Goal: Information Seeking & Learning: Understand process/instructions

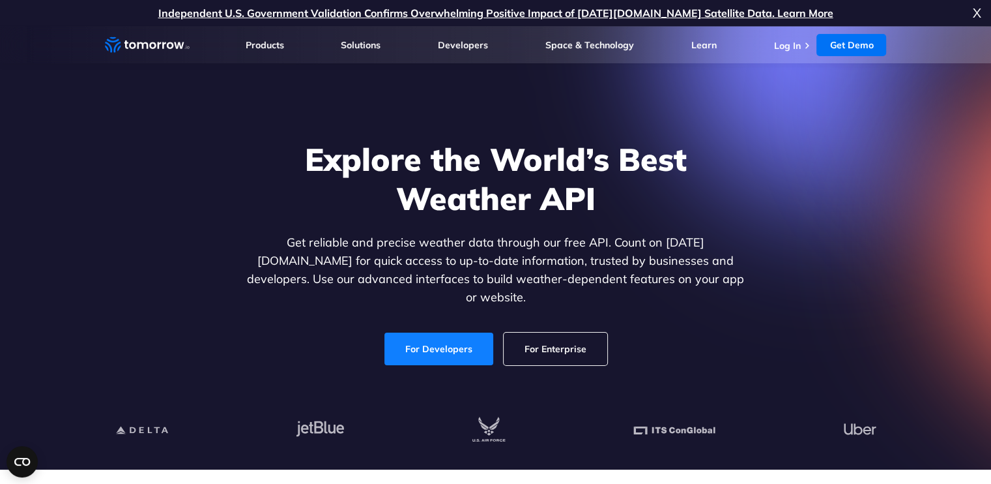
click at [459, 333] on link "For Developers" at bounding box center [439, 348] width 109 height 33
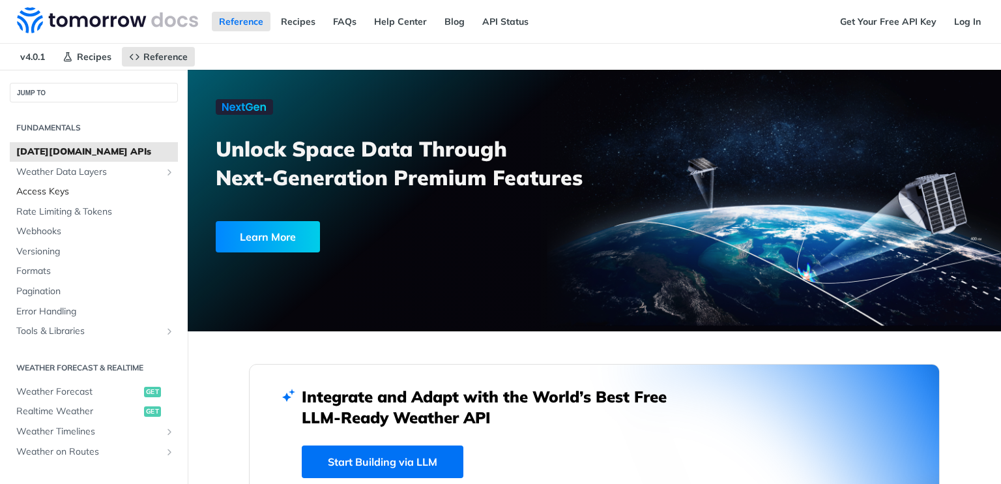
click at [45, 188] on span "Access Keys" at bounding box center [95, 191] width 158 height 13
click at [65, 145] on span "[DATE][DOMAIN_NAME] APIs" at bounding box center [95, 151] width 158 height 13
click at [279, 230] on div "Learn More" at bounding box center [268, 236] width 104 height 31
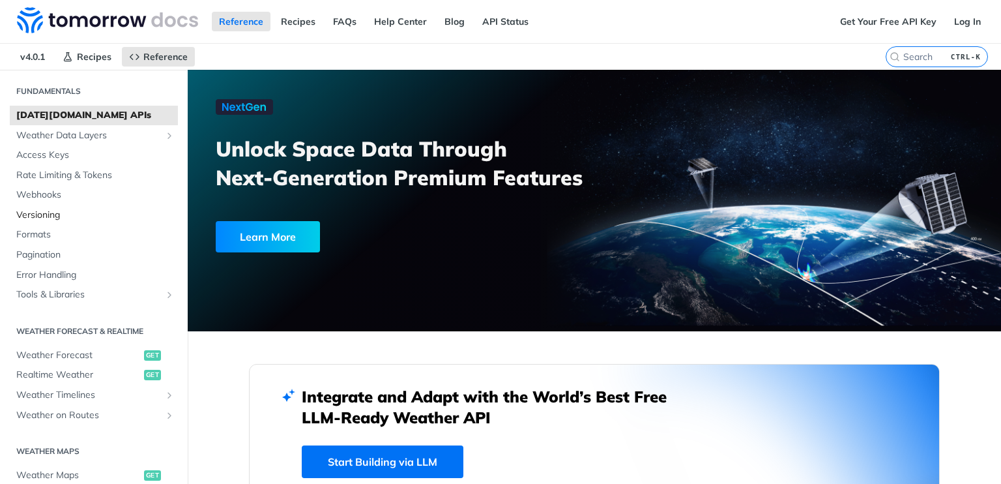
scroll to position [38, 0]
click at [115, 137] on span "Weather Data Layers" at bounding box center [88, 134] width 145 height 13
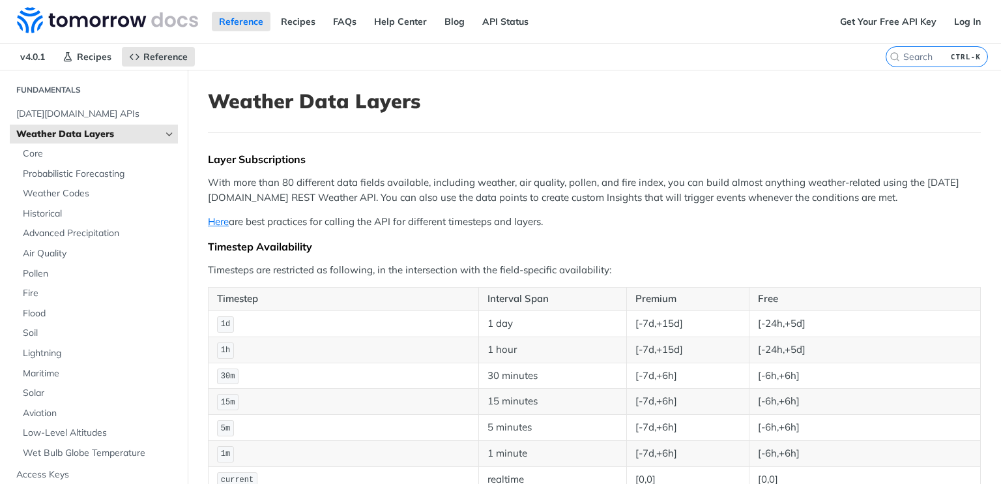
click at [230, 216] on p "Here are best practices for calling the API for different timesteps and layers." at bounding box center [594, 221] width 773 height 15
click at [227, 219] on link "Here" at bounding box center [218, 221] width 21 height 12
click at [223, 218] on link "Here" at bounding box center [218, 221] width 21 height 12
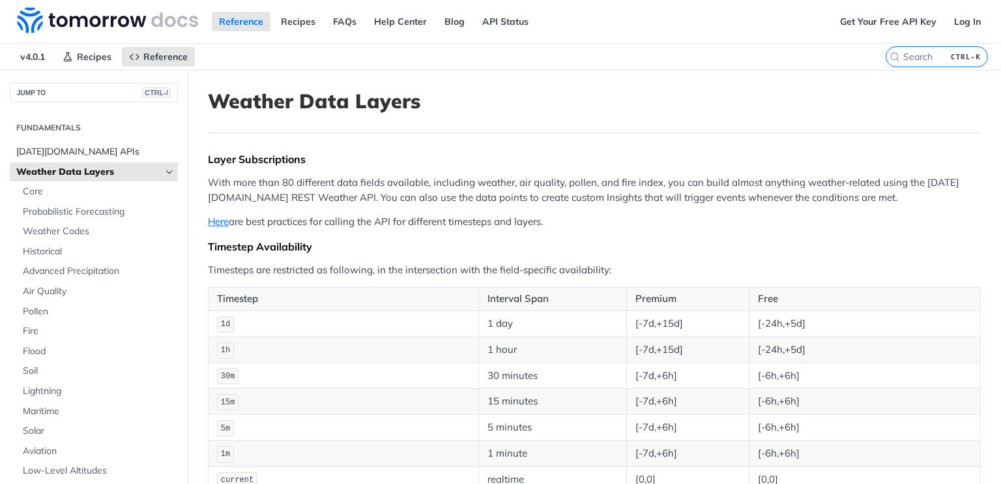
click at [73, 145] on span "[DATE][DOMAIN_NAME] APIs" at bounding box center [95, 151] width 158 height 13
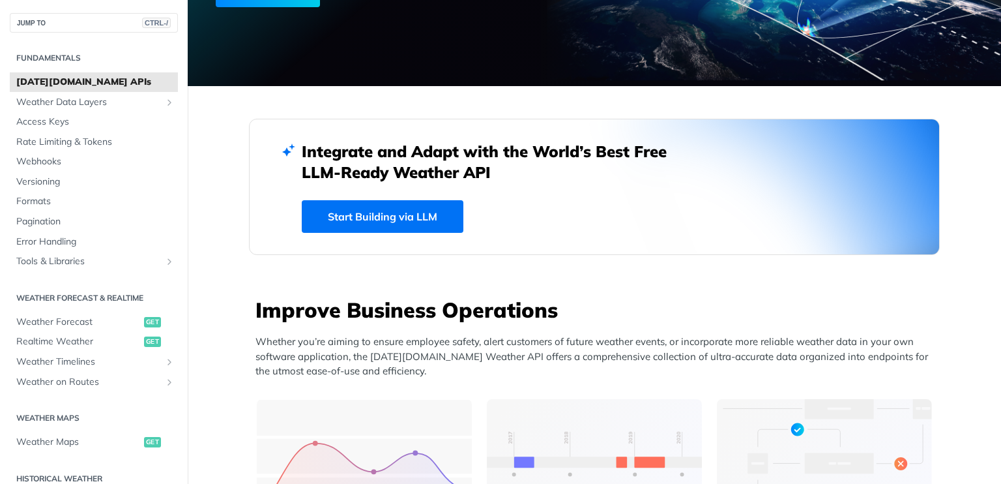
scroll to position [245, 0]
click at [366, 218] on link "Start Building via LLM" at bounding box center [383, 216] width 162 height 33
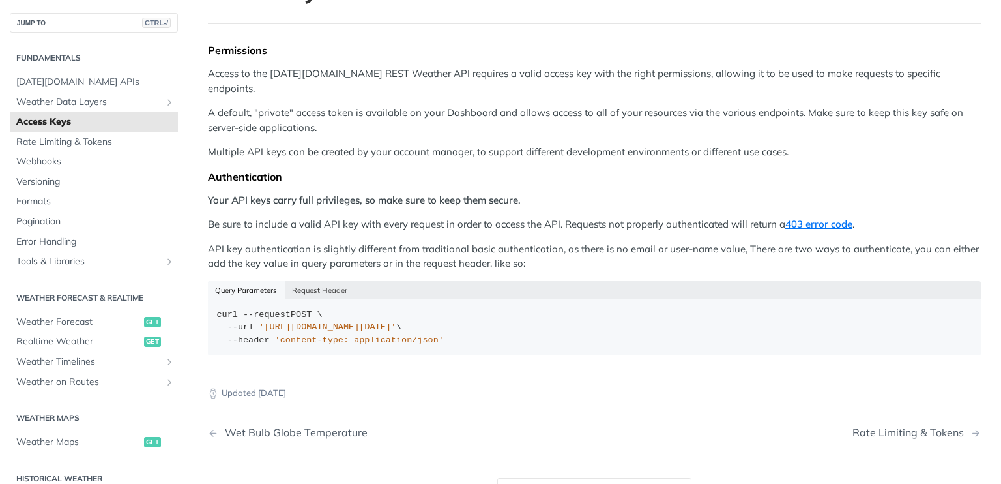
scroll to position [109, 0]
click at [512, 323] on div "curl --request POST \ --url '[URL][DOMAIN_NAME][DATE]' \ --header 'content-type…" at bounding box center [594, 327] width 755 height 38
click at [480, 316] on div "curl --request POST \ --url '[URL][DOMAIN_NAME][DATE]' \ --header 'content-type…" at bounding box center [594, 327] width 755 height 38
click at [396, 321] on span "'[URL][DOMAIN_NAME][DATE]'" at bounding box center [328, 326] width 138 height 10
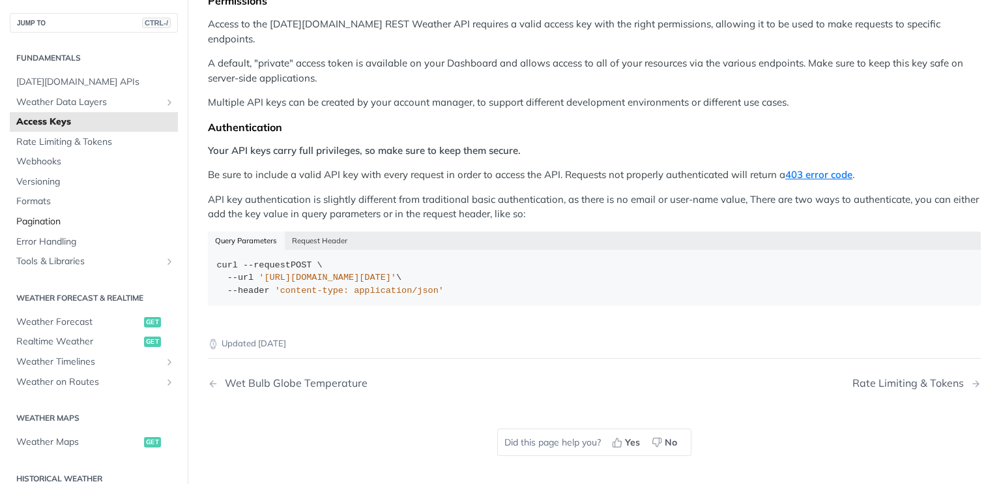
scroll to position [154, 0]
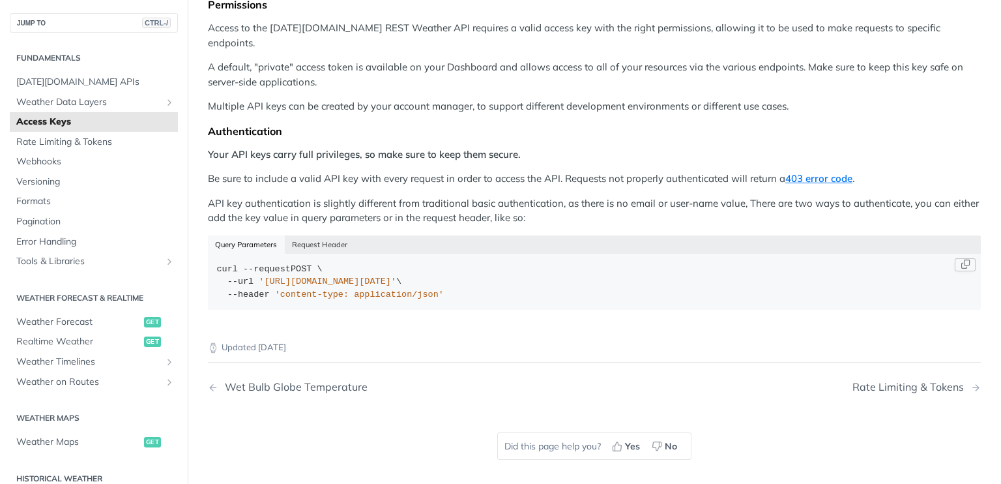
click at [396, 276] on span "'[URL][DOMAIN_NAME][DATE]'" at bounding box center [328, 281] width 138 height 10
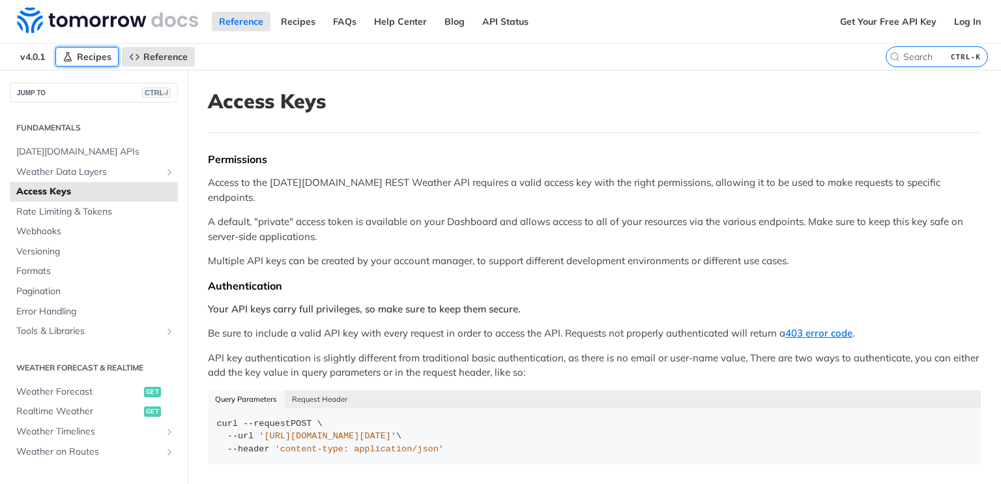
click at [112, 54] on link "Recipes" at bounding box center [86, 57] width 63 height 20
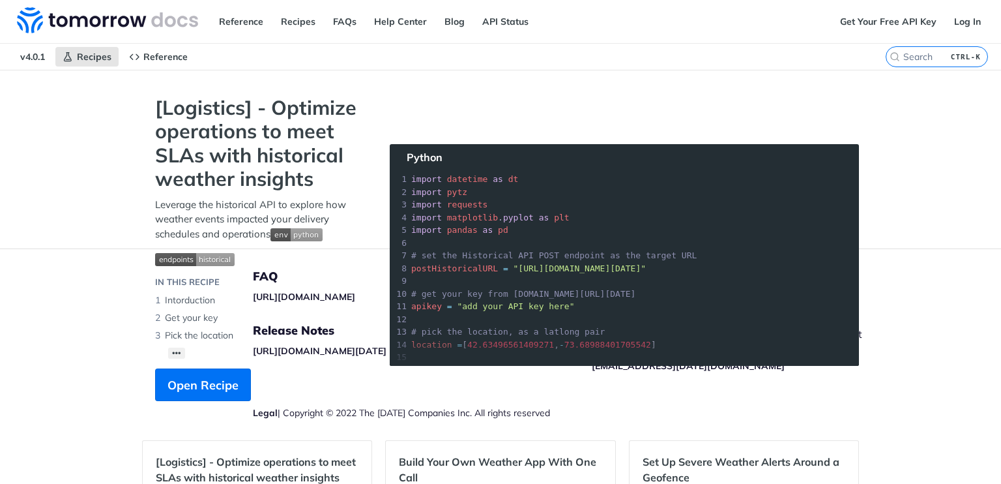
scroll to position [50, 0]
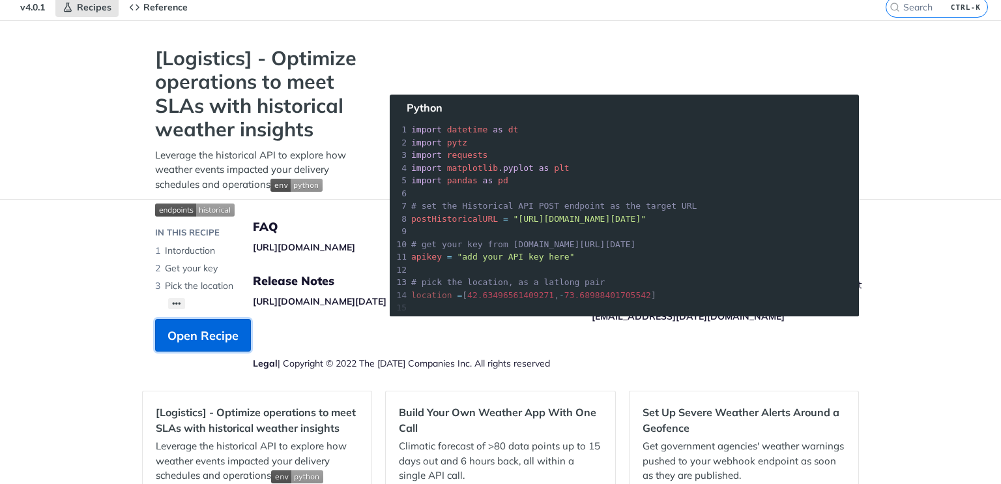
click at [232, 325] on button "Open Recipe" at bounding box center [203, 335] width 96 height 33
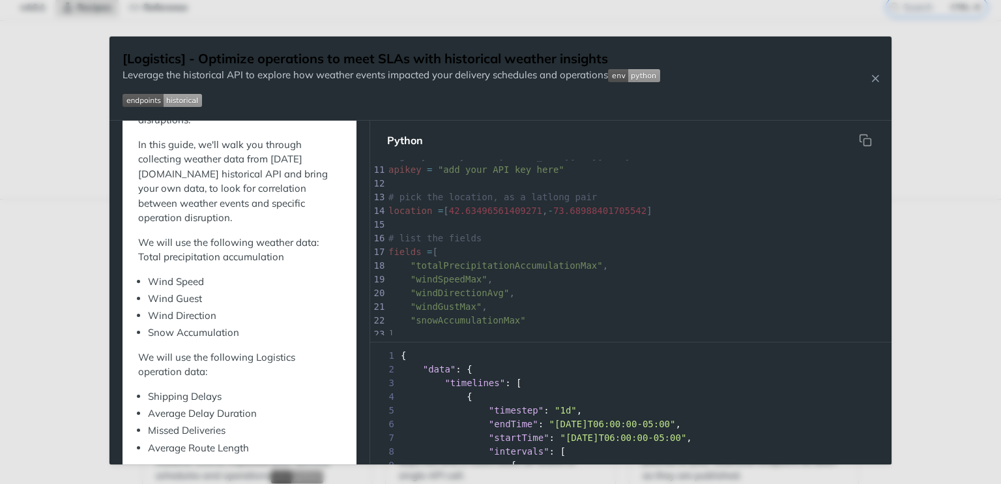
scroll to position [104, 0]
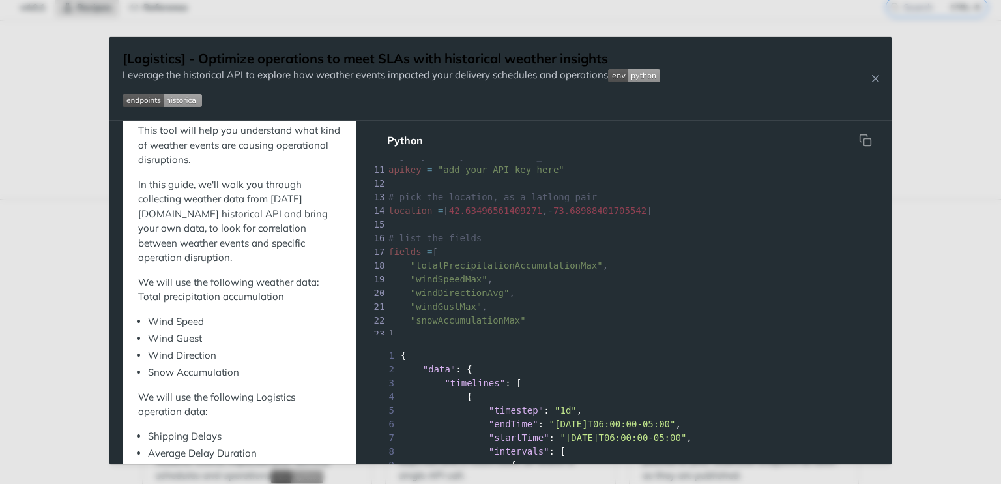
click at [70, 245] on div "Jump to Content Reference Recipes FAQs Help Center Blog API Status Recipes Refe…" at bounding box center [500, 242] width 1001 height 484
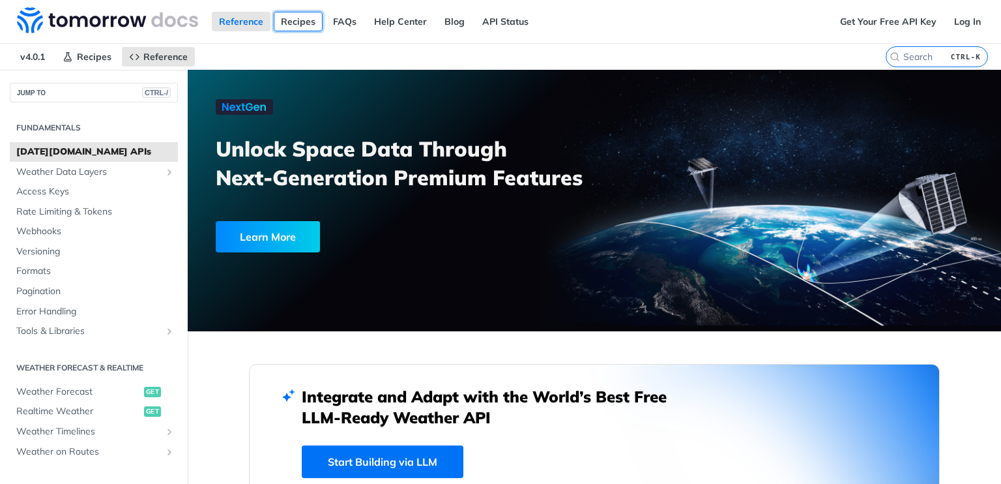
click at [295, 28] on link "Recipes" at bounding box center [298, 22] width 49 height 20
click at [488, 18] on link "API Status" at bounding box center [505, 22] width 61 height 20
click at [49, 182] on link "Access Keys" at bounding box center [94, 192] width 168 height 20
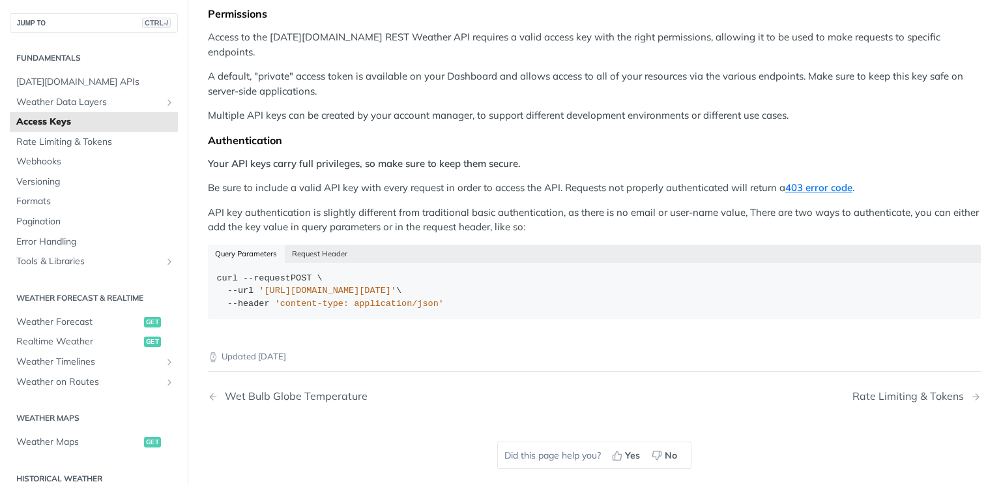
scroll to position [145, 0]
drag, startPoint x: 438, startPoint y: 291, endPoint x: 418, endPoint y: 284, distance: 21.4
click at [418, 284] on div "curl --request POST \ --url '[URL][DOMAIN_NAME][DATE]' \ --header 'content-type…" at bounding box center [594, 291] width 755 height 38
drag, startPoint x: 285, startPoint y: 271, endPoint x: 267, endPoint y: 276, distance: 18.2
click at [267, 285] on span "'[URL][DOMAIN_NAME][DATE]'" at bounding box center [328, 290] width 138 height 10
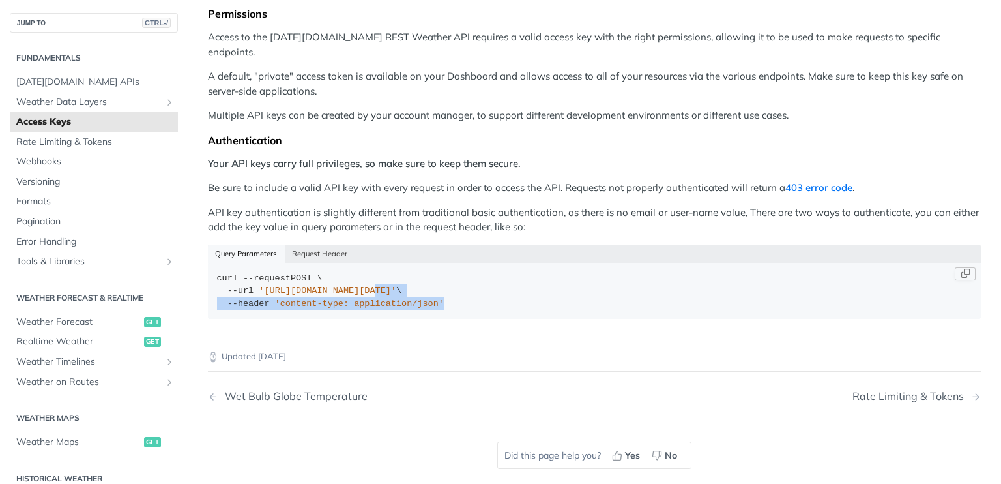
drag, startPoint x: 433, startPoint y: 287, endPoint x: 362, endPoint y: 270, distance: 73.5
click at [362, 272] on div "curl --request POST \ --url '[URL][DOMAIN_NAME][DATE]' \ --header 'content-type…" at bounding box center [594, 291] width 755 height 38
click at [466, 291] on div "curl --request POST \ --url '[URL][DOMAIN_NAME][DATE]' \ --header 'content-type…" at bounding box center [594, 291] width 755 height 38
drag, startPoint x: 456, startPoint y: 291, endPoint x: 259, endPoint y: 273, distance: 197.6
click at [259, 273] on div "curl --request POST \ --url '[URL][DOMAIN_NAME][DATE]' \ --header 'content-type…" at bounding box center [594, 291] width 755 height 38
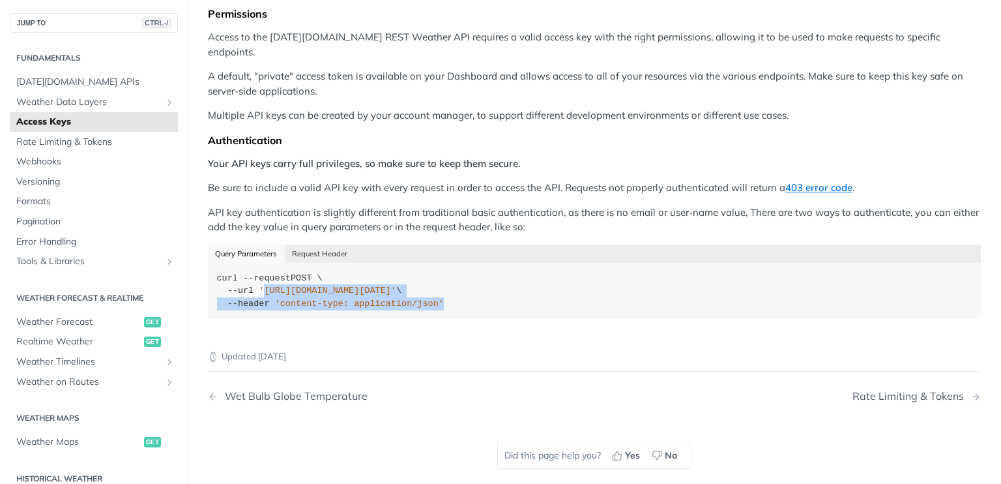
copy div "[URL][DOMAIN_NAME][DATE]' \ --header 'content-type: application/json'"
